Goal: Communication & Community: Answer question/provide support

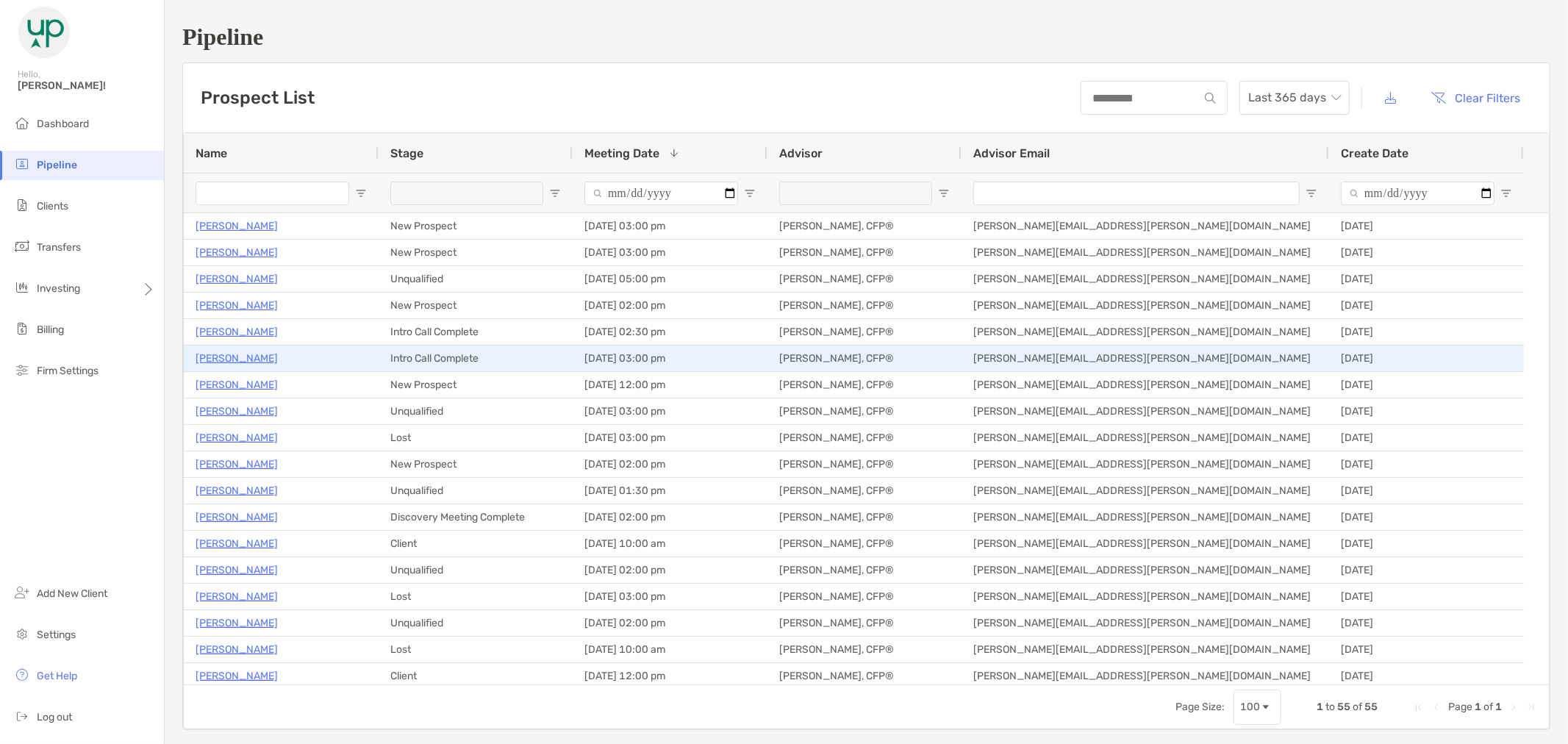
click at [233, 360] on p "[PERSON_NAME]" at bounding box center [236, 358] width 82 height 18
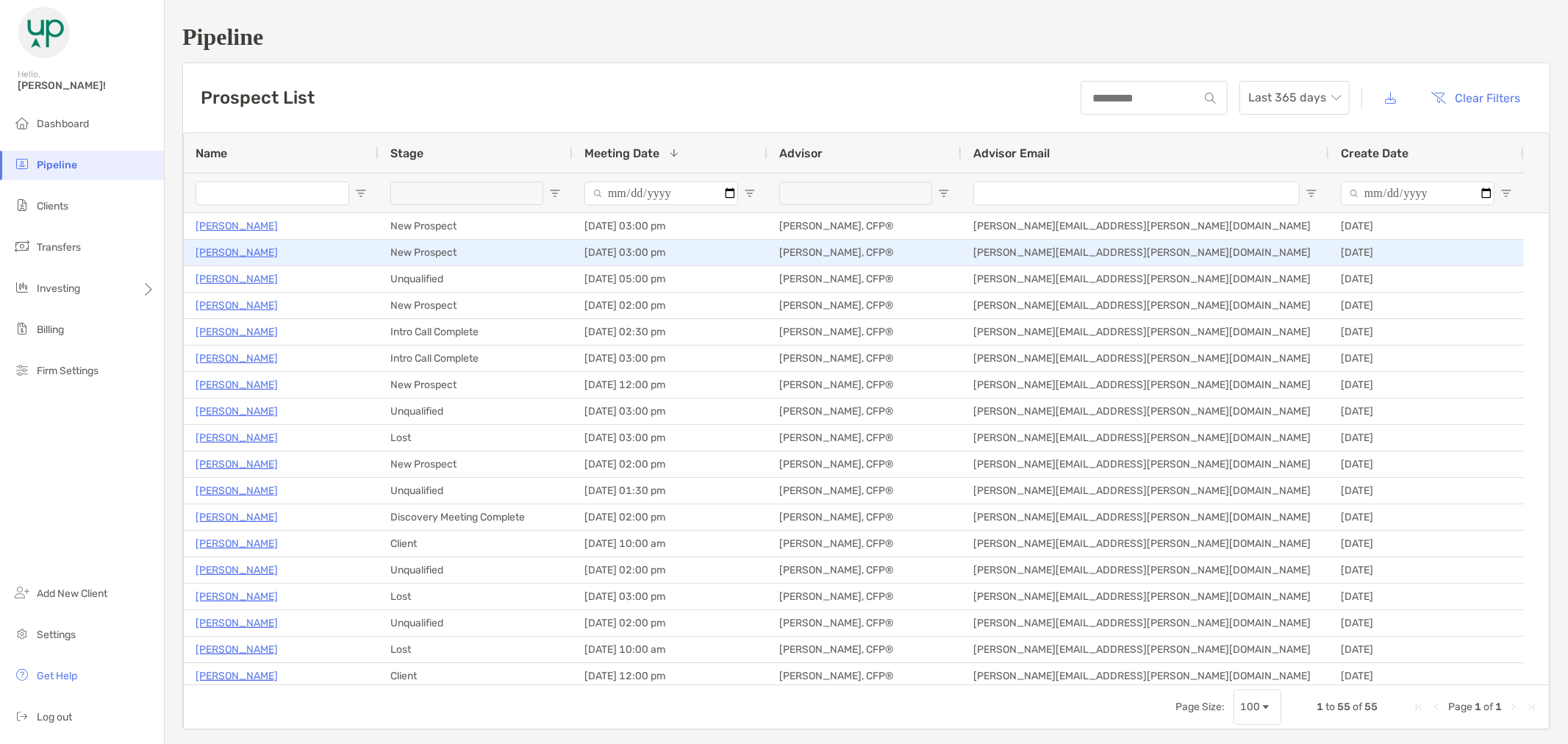
click at [251, 249] on p "[PERSON_NAME]" at bounding box center [236, 252] width 82 height 18
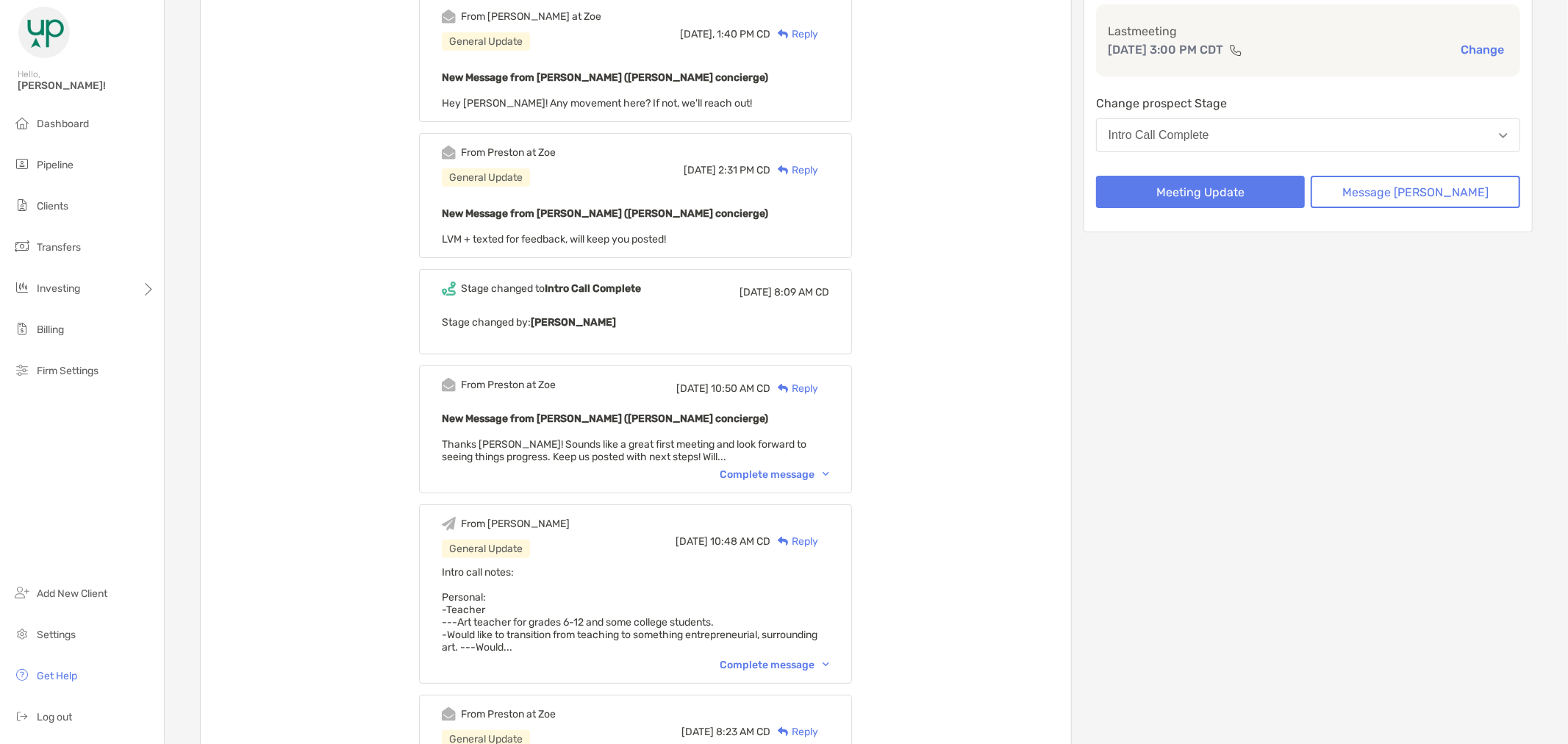
scroll to position [245, 0]
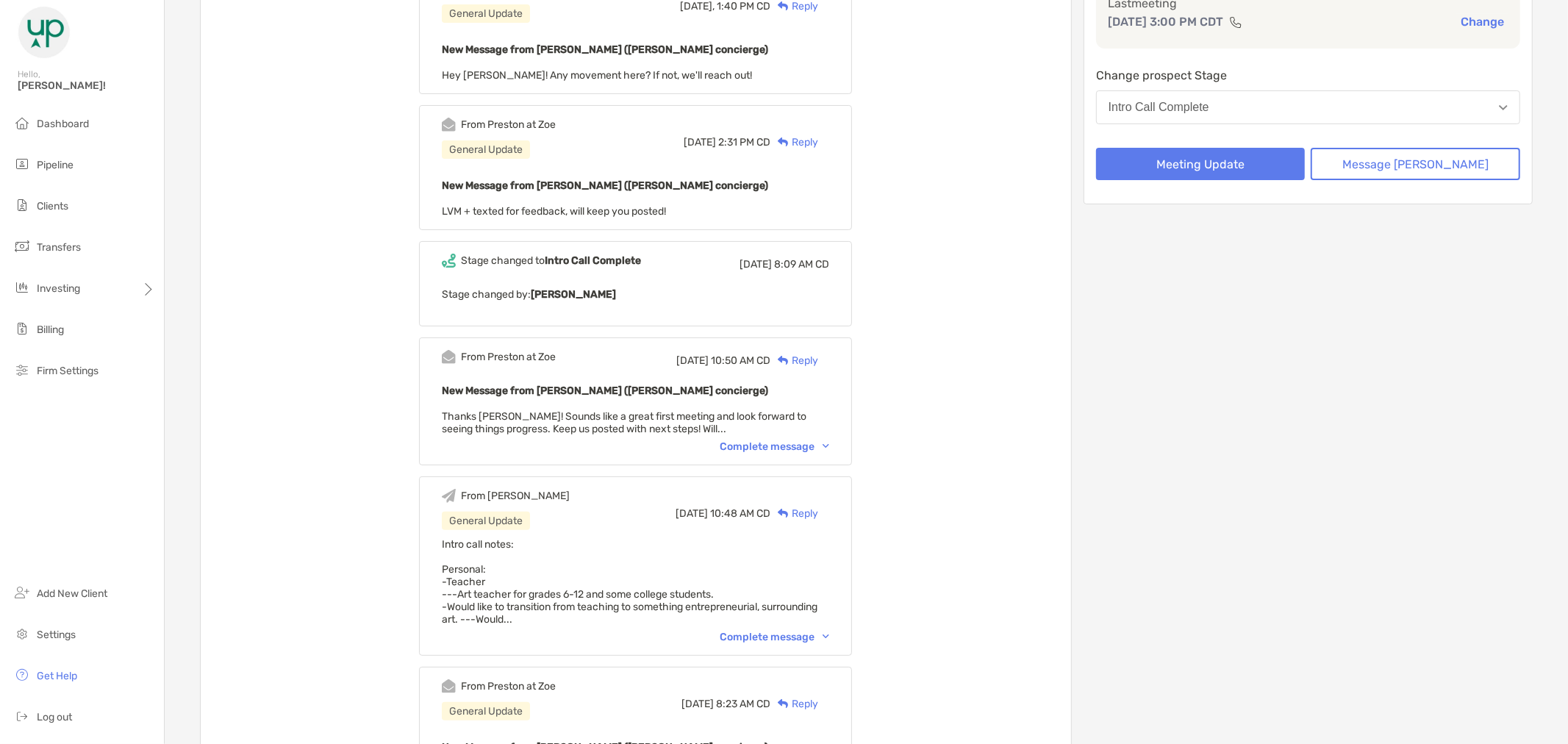
click at [850, 444] on div "From [PERSON_NAME] at [PERSON_NAME][DATE] 10:50 AM CD Reply New Message from [P…" at bounding box center [636, 401] width 433 height 128
click at [829, 444] on img at bounding box center [826, 445] width 7 height 4
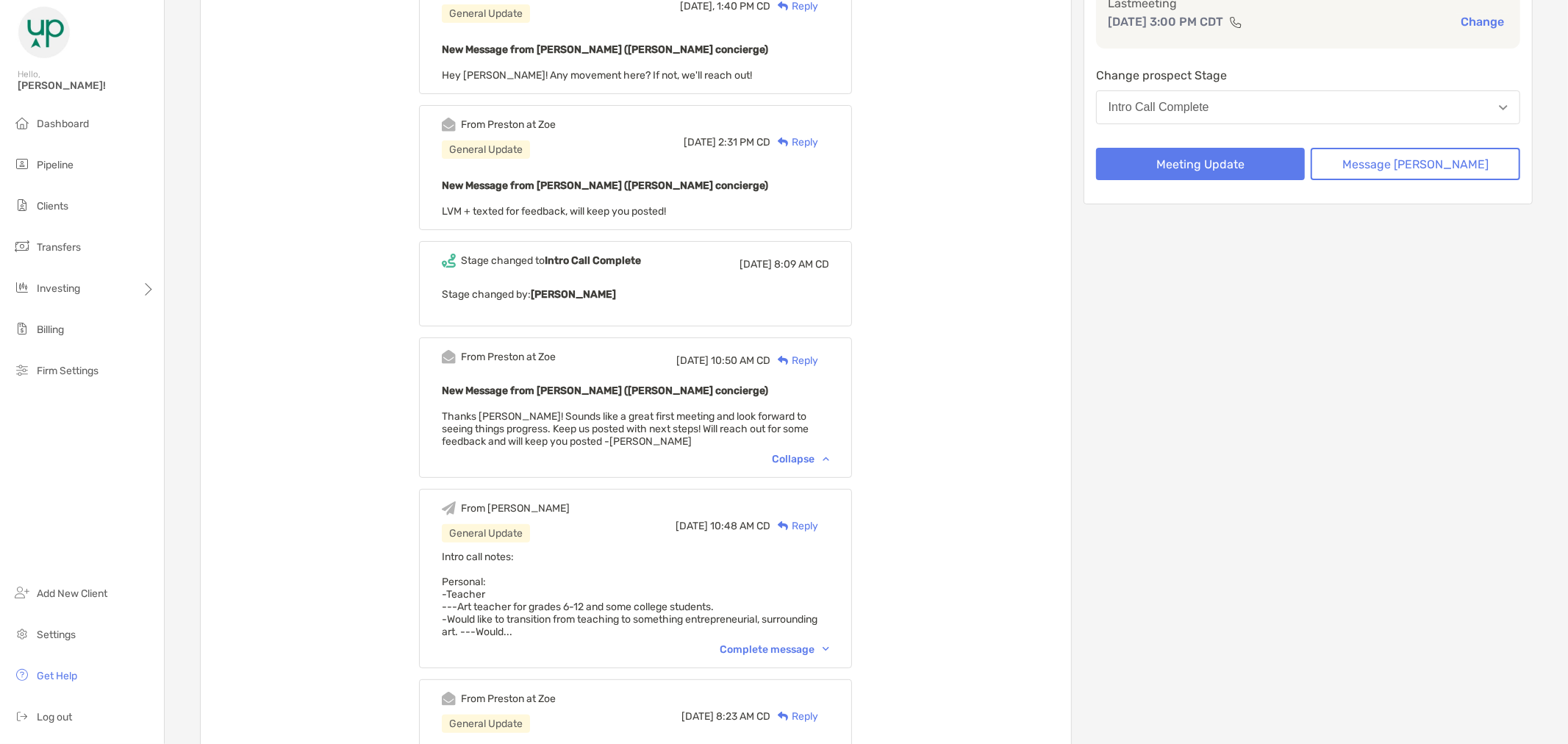
scroll to position [408, 0]
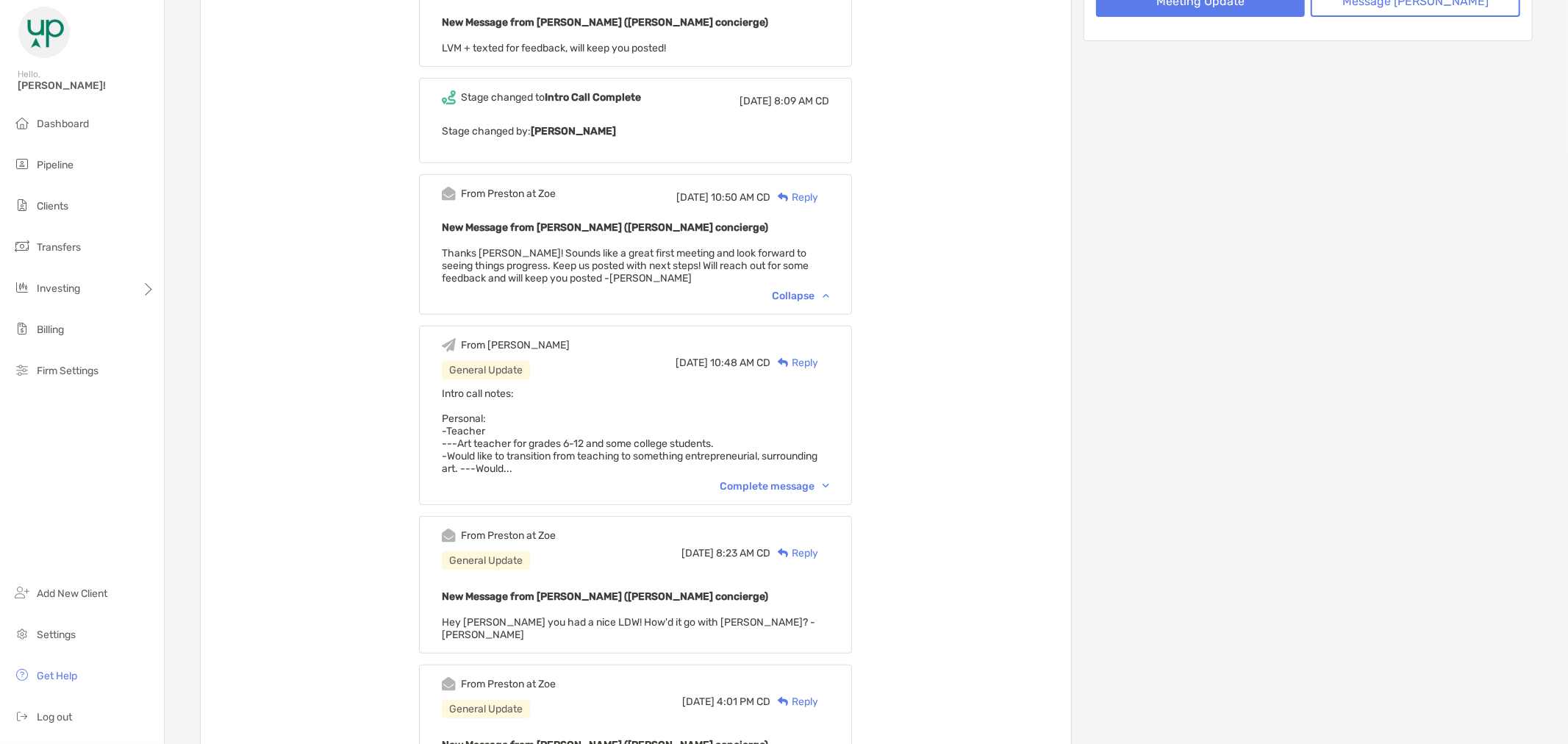
click at [829, 483] on img at bounding box center [826, 485] width 7 height 4
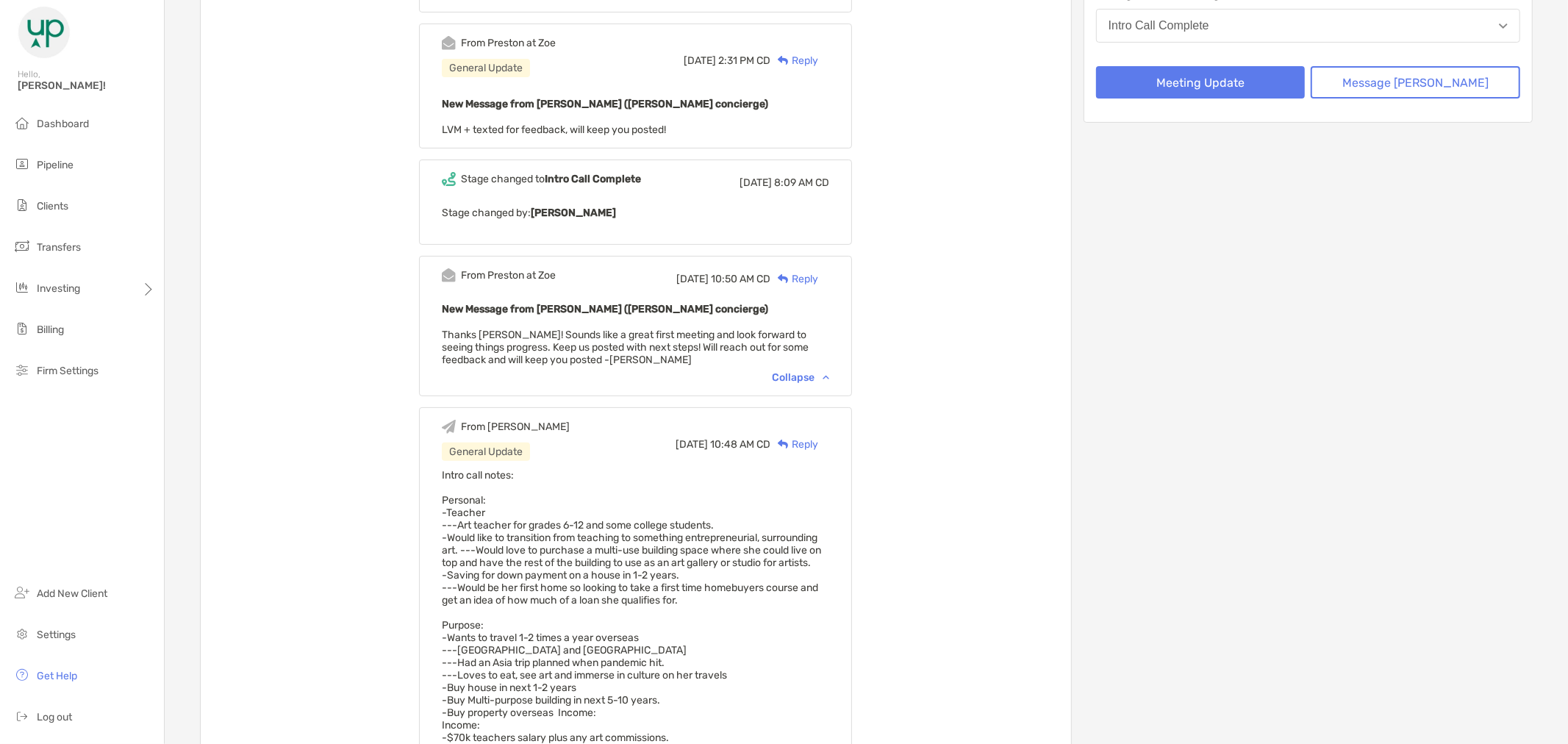
scroll to position [0, 0]
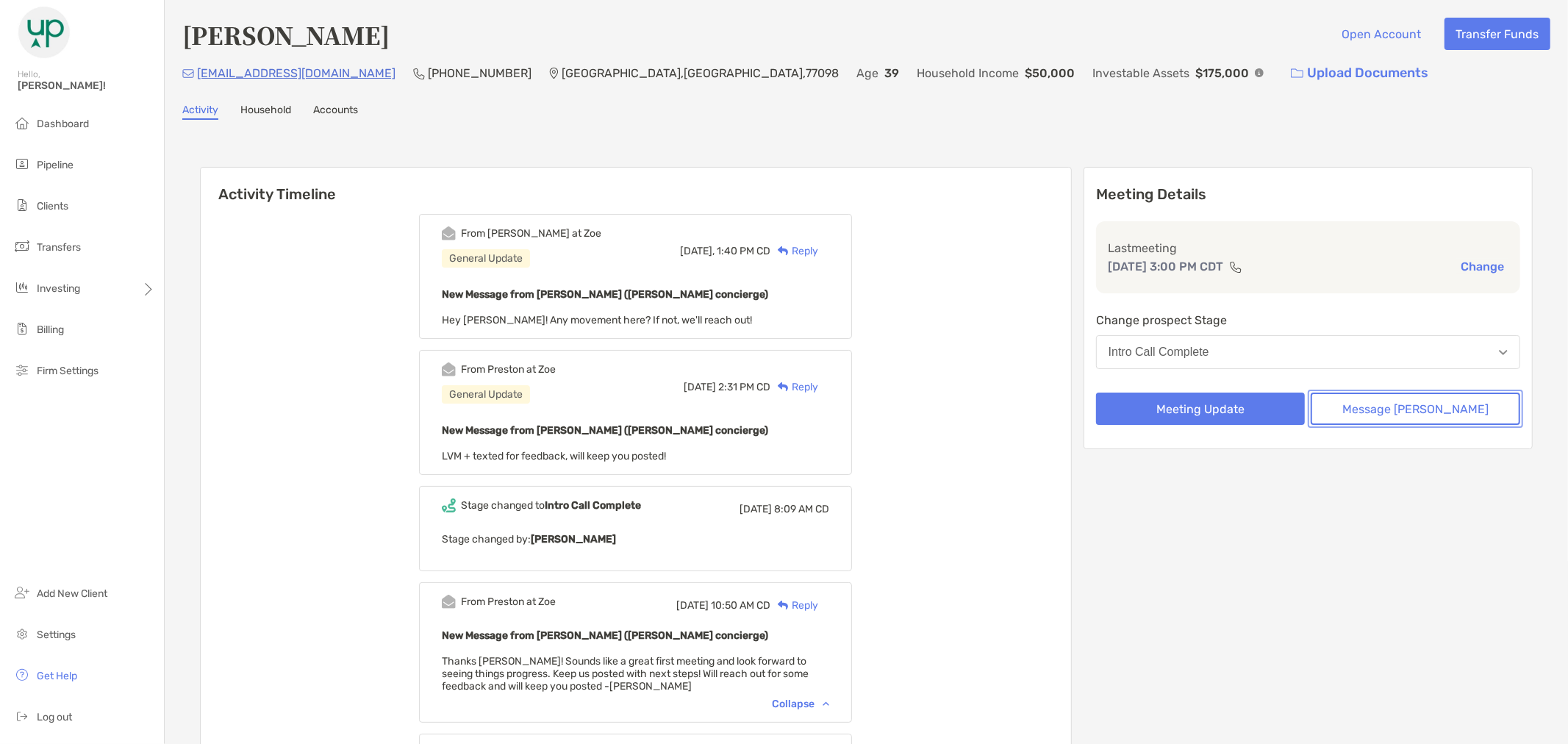
click at [1392, 416] on button "Message [PERSON_NAME]" at bounding box center [1415, 408] width 210 height 32
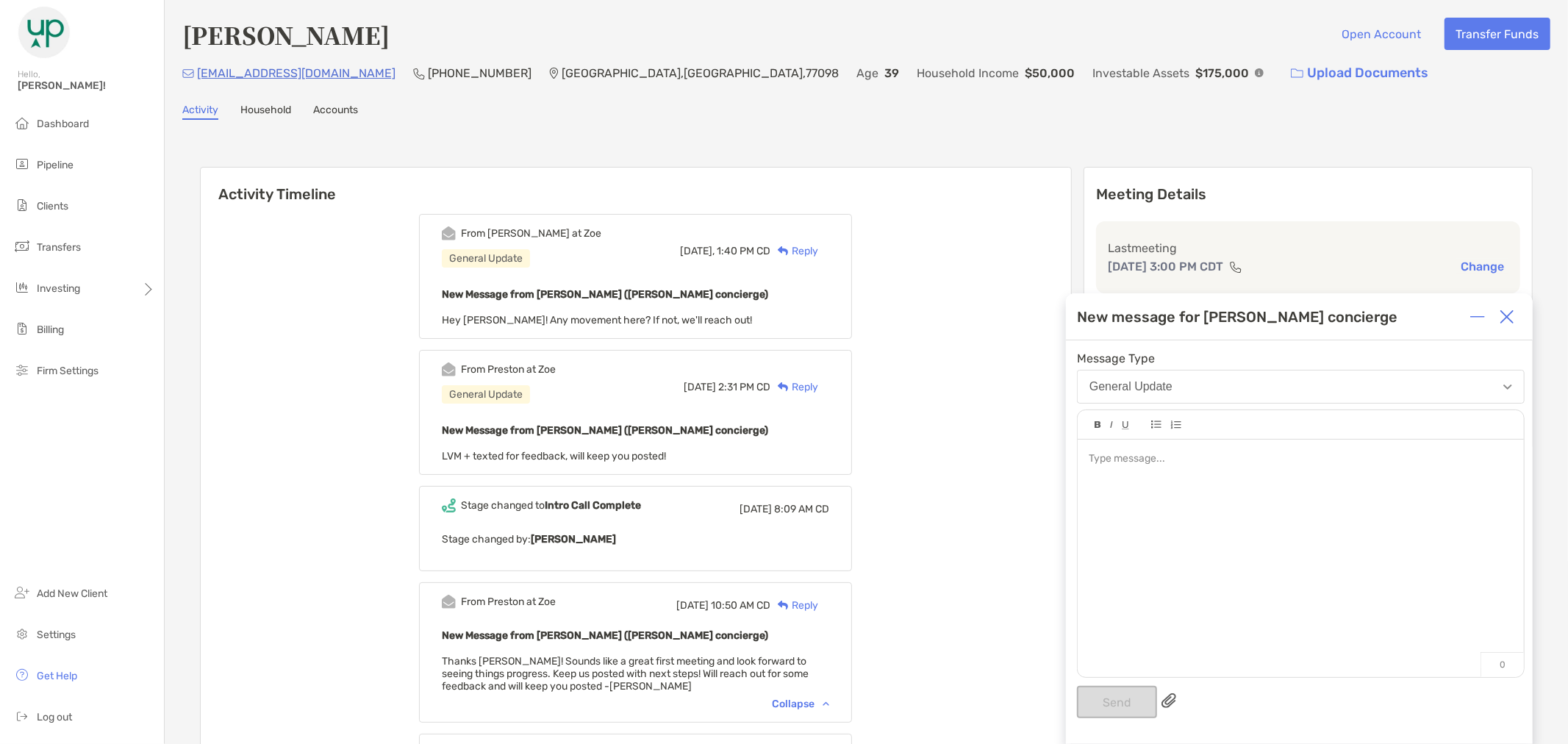
click at [1340, 472] on div at bounding box center [1300, 551] width 446 height 223
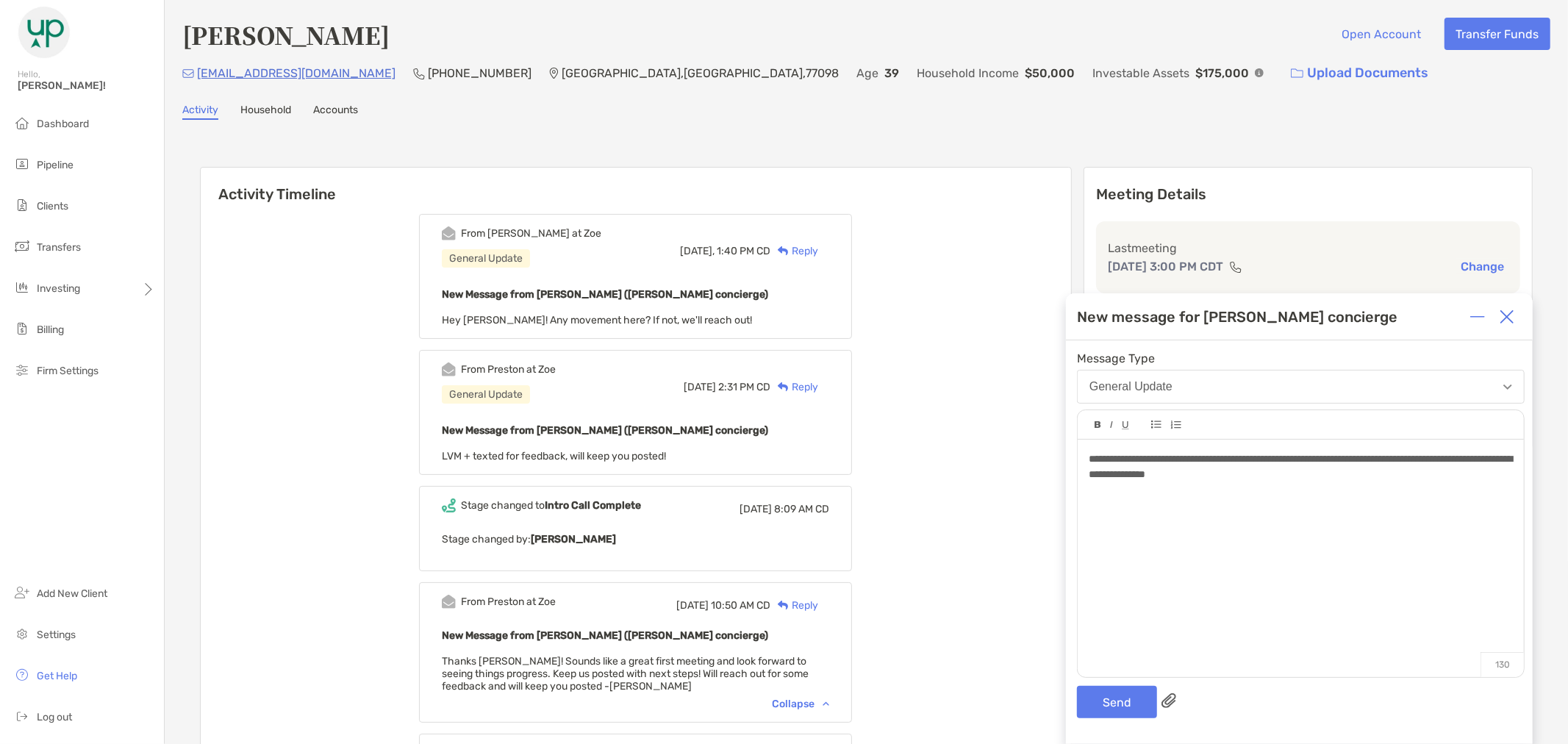
click at [1335, 482] on div "**********" at bounding box center [1300, 467] width 424 height 31
click at [1345, 471] on div "**********" at bounding box center [1300, 467] width 424 height 31
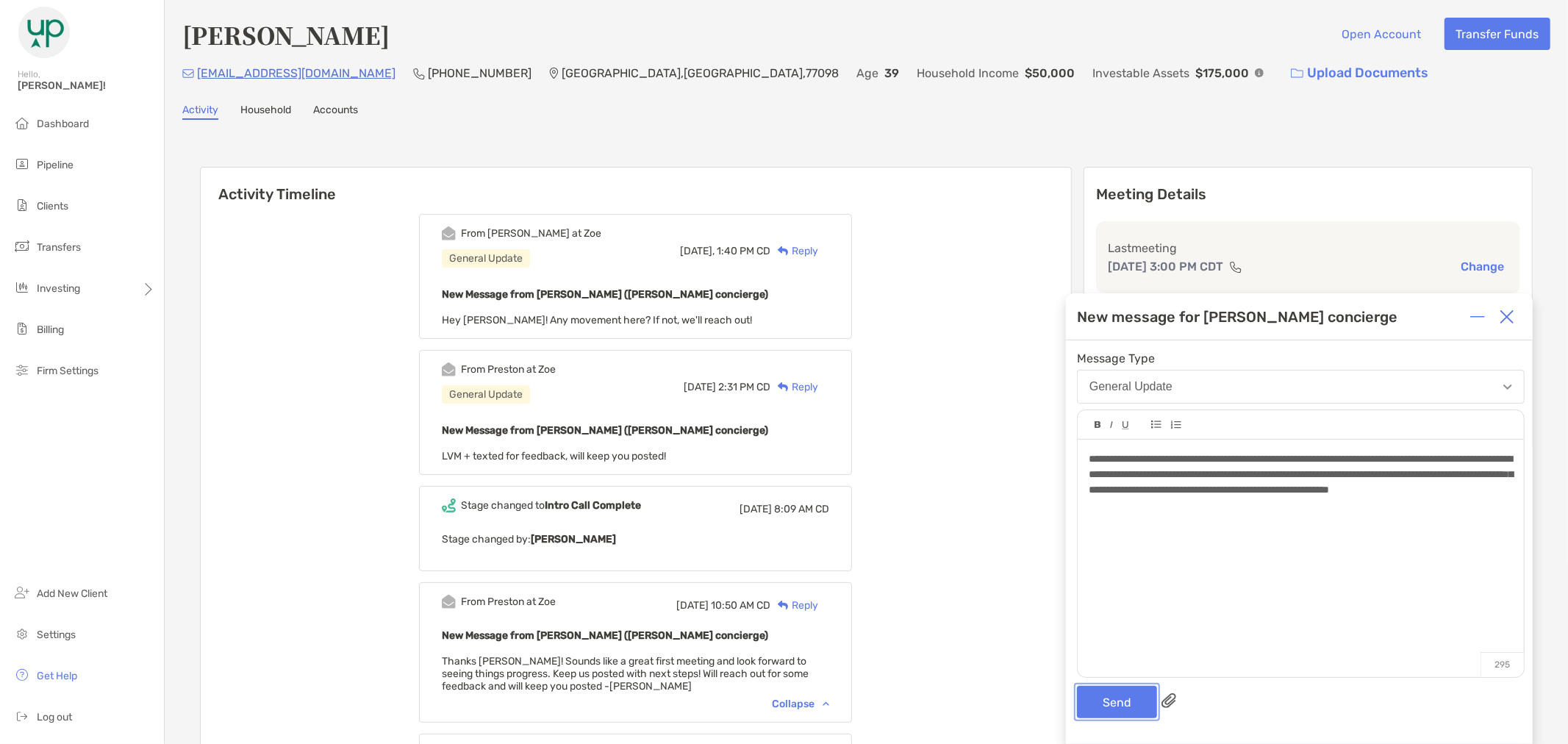
click at [1115, 703] on button "Send" at bounding box center [1117, 702] width 80 height 32
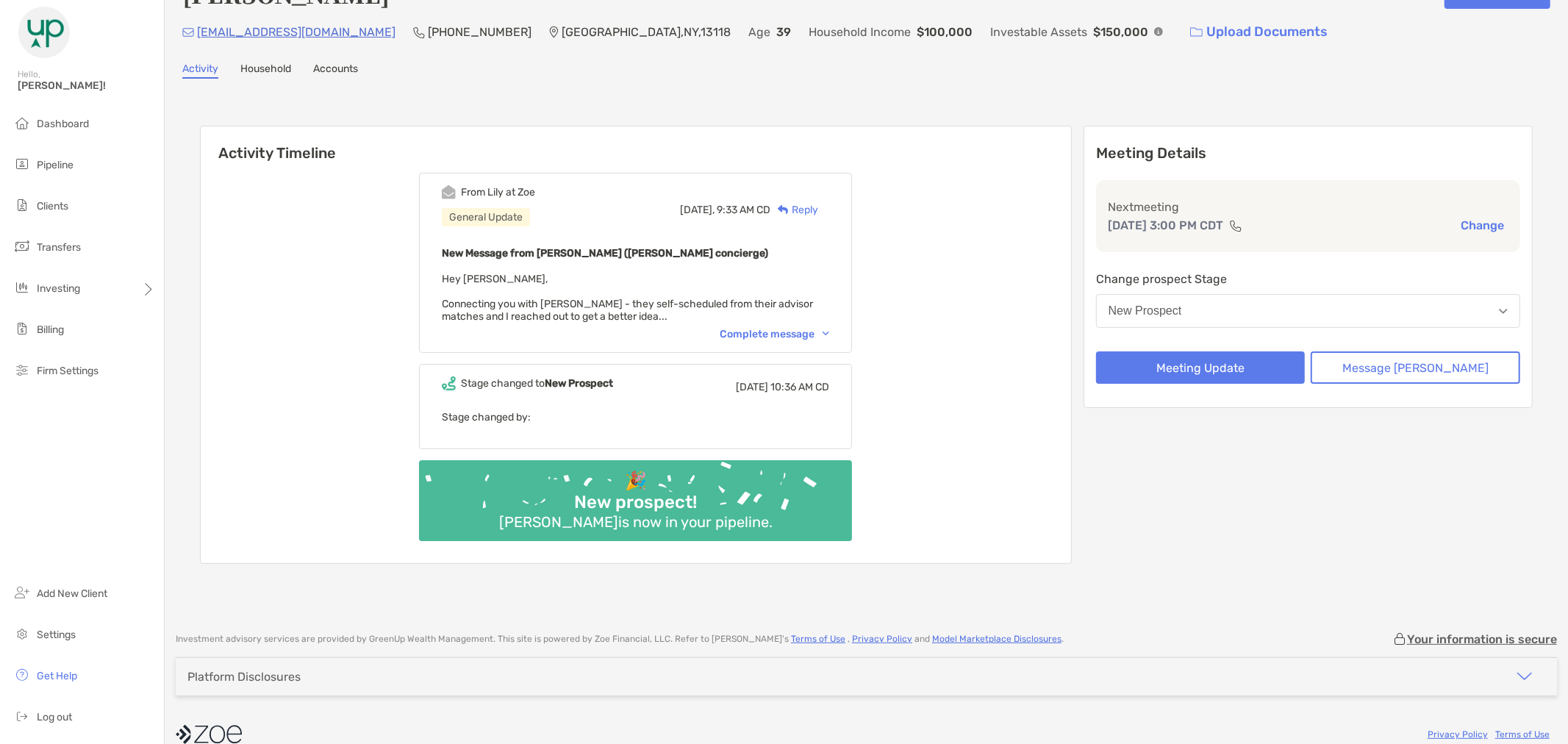
scroll to position [60, 0]
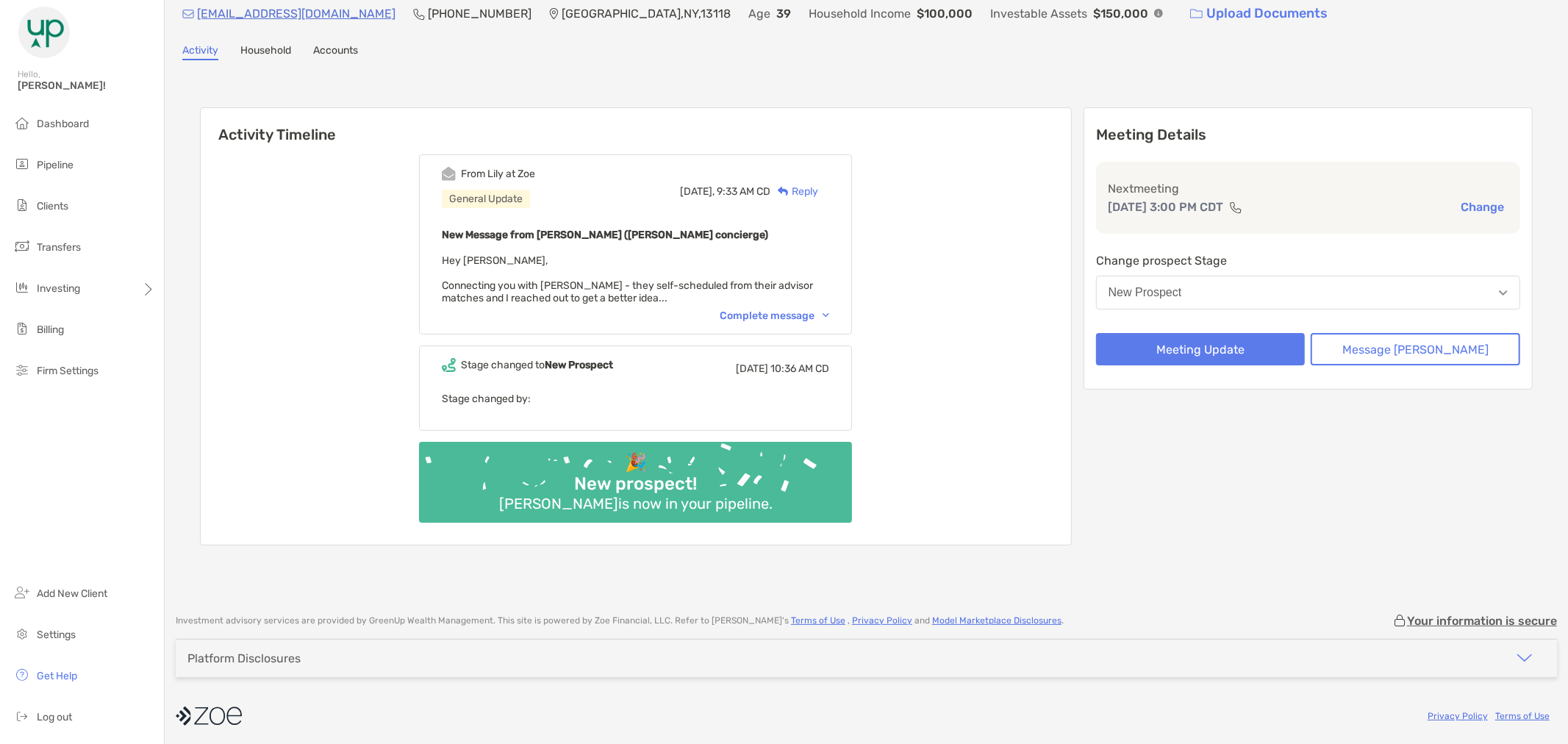
click at [829, 313] on img at bounding box center [826, 315] width 7 height 4
